Goal: Task Accomplishment & Management: Manage account settings

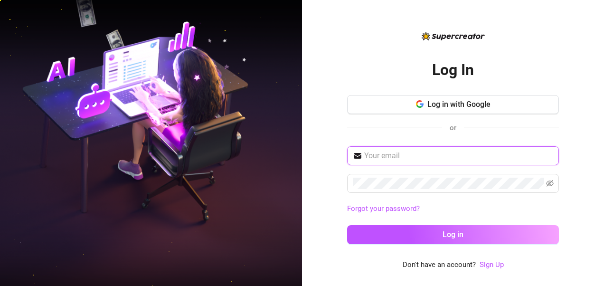
click at [512, 159] on input "text" at bounding box center [458, 155] width 189 height 11
click at [489, 280] on div "Log In Log in with Google or Forgot your password? Log in Don't have an account…" at bounding box center [453, 143] width 302 height 286
click at [487, 269] on link "Sign Up" at bounding box center [491, 264] width 24 height 9
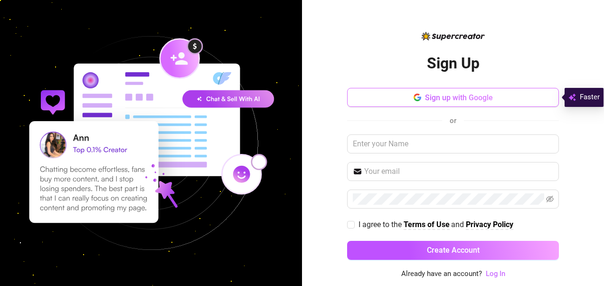
click at [518, 105] on button "Sign up with Google" at bounding box center [453, 97] width 212 height 19
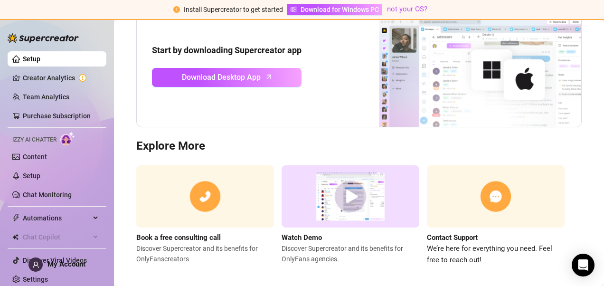
scroll to position [125, 0]
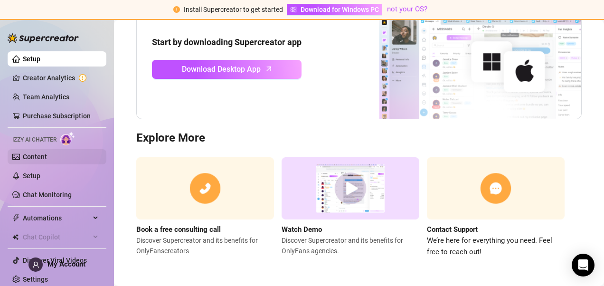
click at [47, 153] on link "Content" at bounding box center [35, 157] width 24 height 8
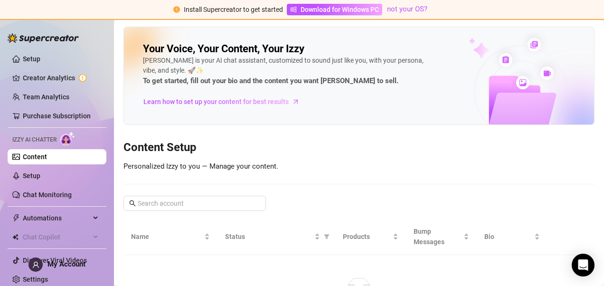
click at [533, 178] on div "Your Voice, Your Content, Your [PERSON_NAME] is your AI chat assistant, customi…" at bounding box center [358, 180] width 471 height 307
click at [261, 99] on span "Learn how to set up your content for best results" at bounding box center [215, 101] width 145 height 10
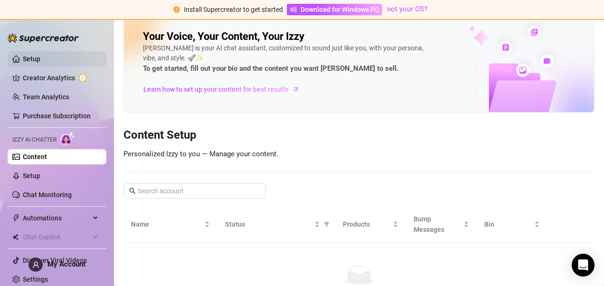
click at [40, 60] on link "Setup" at bounding box center [32, 59] width 18 height 8
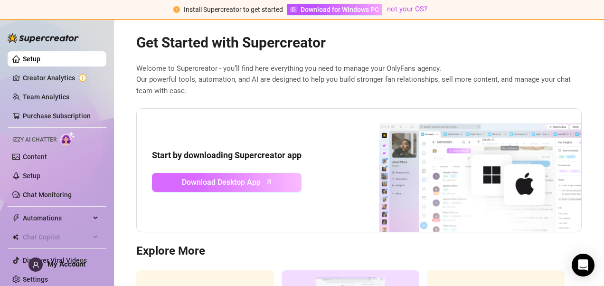
click at [200, 187] on span "Download Desktop App" at bounding box center [221, 182] width 79 height 12
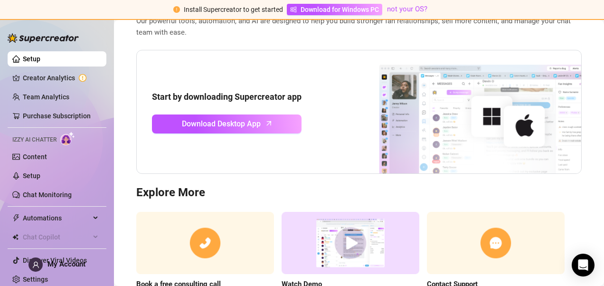
scroll to position [125, 0]
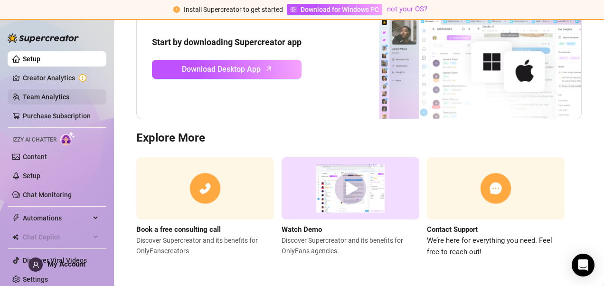
click at [87, 82] on link "Creator Analytics" at bounding box center [61, 77] width 76 height 15
click at [69, 93] on link "Team Analytics" at bounding box center [46, 97] width 47 height 8
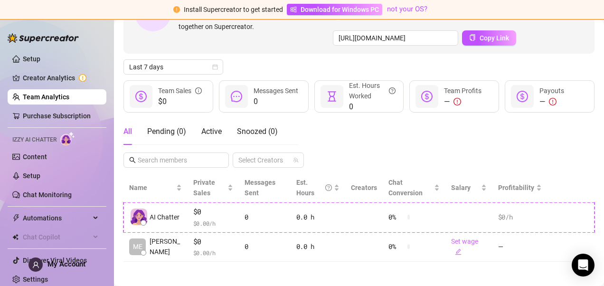
scroll to position [94, 0]
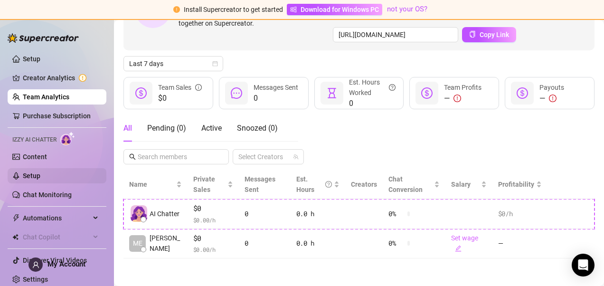
click at [40, 179] on link "Setup" at bounding box center [32, 176] width 18 height 8
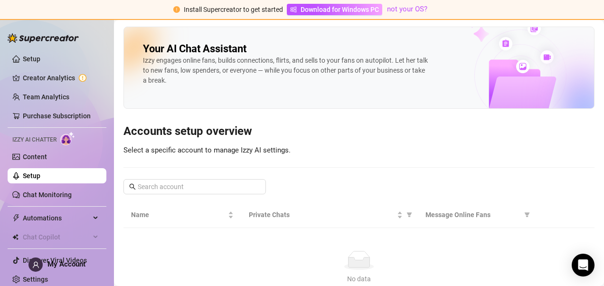
click at [406, 65] on div "Izzy engages online fans, builds connections, flirts, and sells to your fans on…" at bounding box center [285, 71] width 285 height 30
click at [154, 186] on input "text" at bounding box center [195, 186] width 115 height 10
type input "shhhhitsbae"
click at [67, 78] on link "Creator Analytics" at bounding box center [61, 77] width 76 height 15
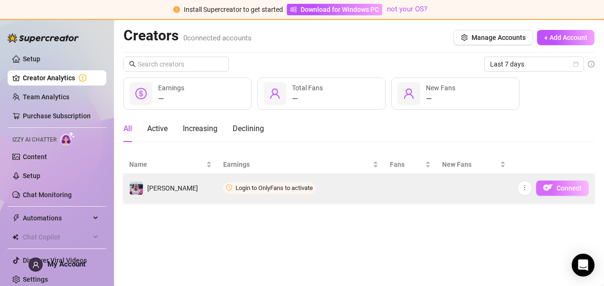
click at [561, 181] on button "Connect" at bounding box center [562, 187] width 53 height 15
click at [545, 193] on span "button" at bounding box center [547, 188] width 9 height 12
click at [523, 191] on span "button" at bounding box center [524, 188] width 7 height 8
